Goal: Transaction & Acquisition: Purchase product/service

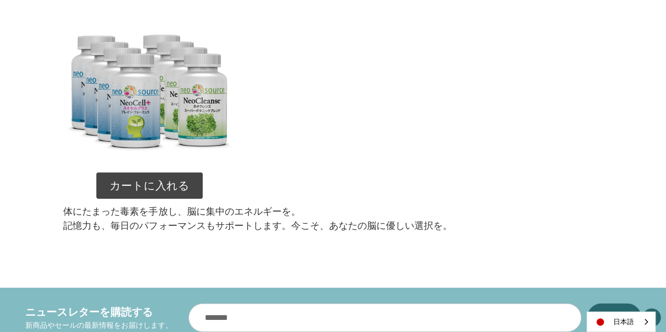
scroll to position [1380, 0]
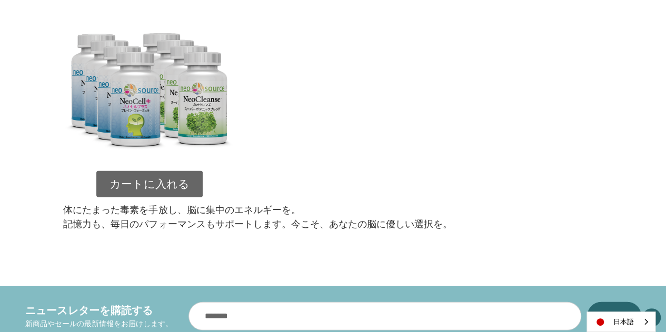
click at [159, 183] on link "カートに入れる" at bounding box center [149, 184] width 106 height 26
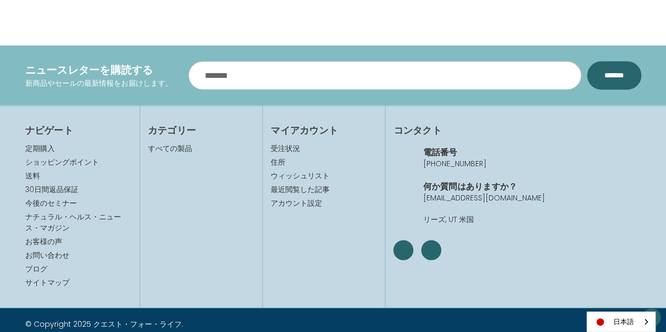
scroll to position [900, 0]
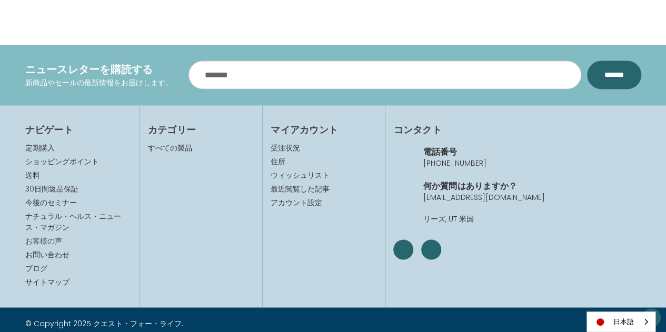
click at [42, 236] on link "お客様の声" at bounding box center [43, 240] width 37 height 11
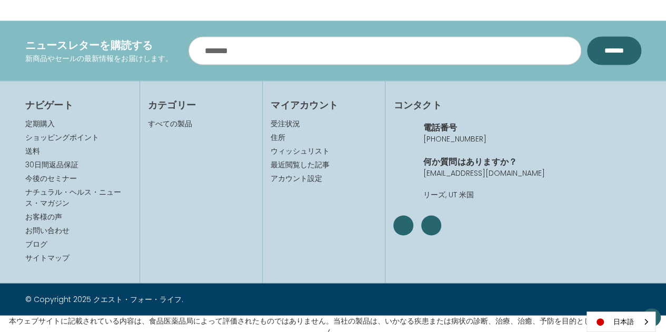
scroll to position [880, 0]
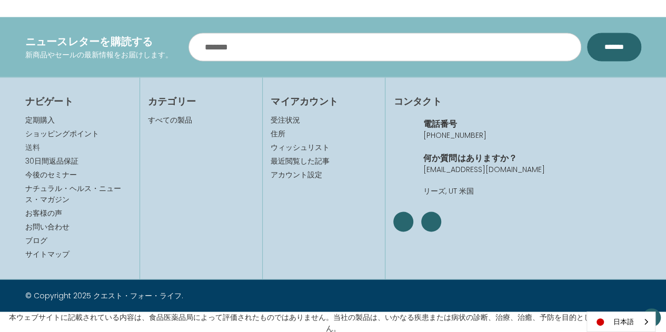
click at [31, 145] on link "送料" at bounding box center [32, 147] width 15 height 11
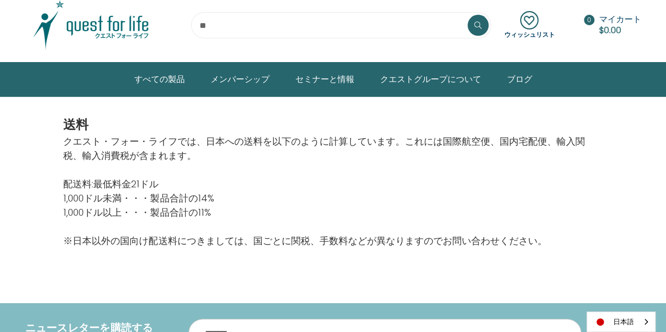
scroll to position [37, 0]
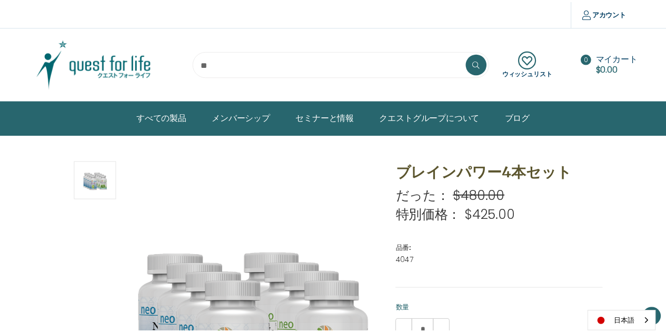
scroll to position [880, 0]
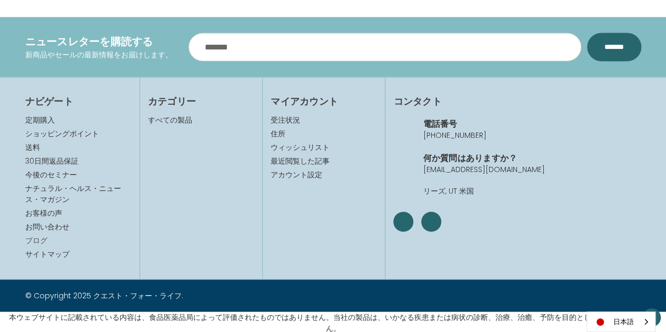
click at [41, 236] on link "ブログ" at bounding box center [36, 240] width 22 height 11
